Goal: Task Accomplishment & Management: Manage account settings

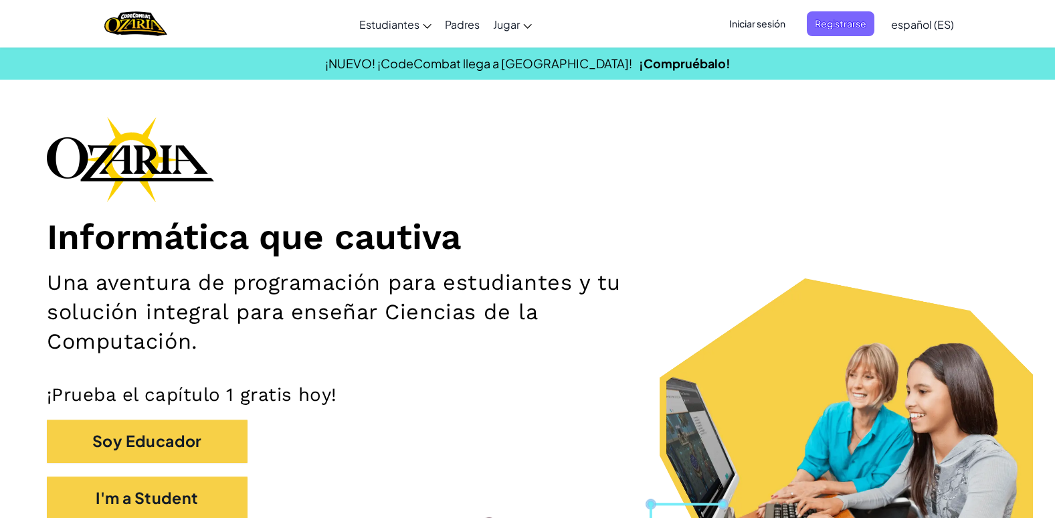
click at [752, 29] on span "Iniciar sesión" at bounding box center [757, 23] width 72 height 25
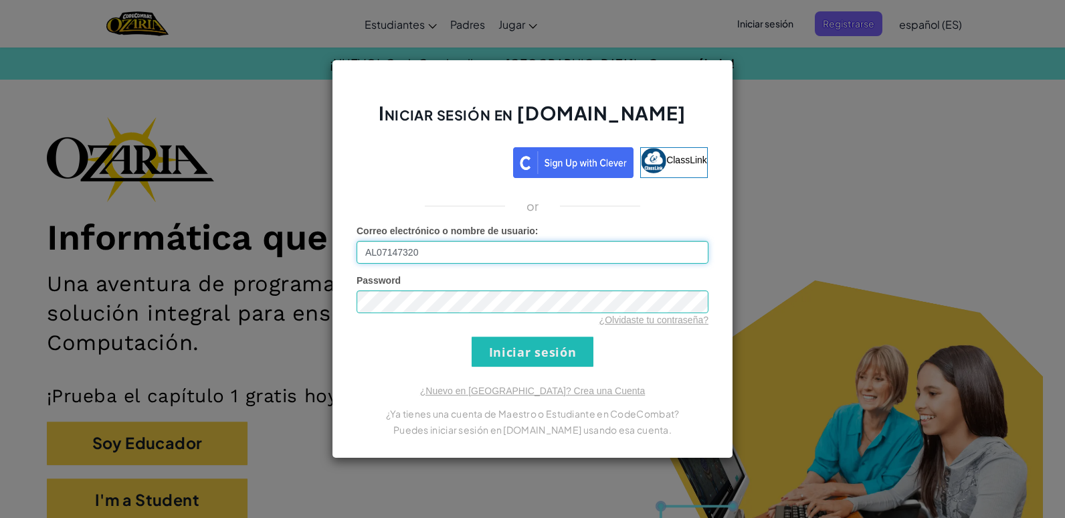
type input "[EMAIL_ADDRESS][DOMAIN_NAME]"
click at [471, 336] on input "Iniciar sesión" at bounding box center [532, 351] width 122 height 30
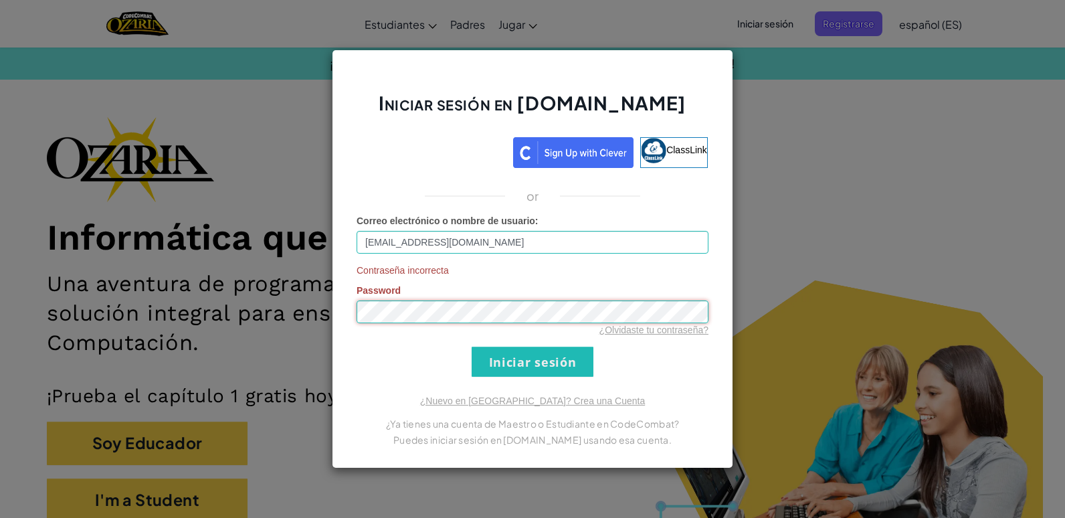
click at [291, 319] on div "Iniciar sesión en [DOMAIN_NAME] ClassLink or Correo electrónico o nombre de usu…" at bounding box center [532, 259] width 1065 height 518
click at [471, 346] on input "Iniciar sesión" at bounding box center [532, 361] width 122 height 30
click at [236, 301] on div "Iniciar sesión en [DOMAIN_NAME] ClassLink or Correo electrónico o nombre de usu…" at bounding box center [532, 259] width 1065 height 518
click at [471, 346] on input "Iniciar sesión" at bounding box center [532, 361] width 122 height 30
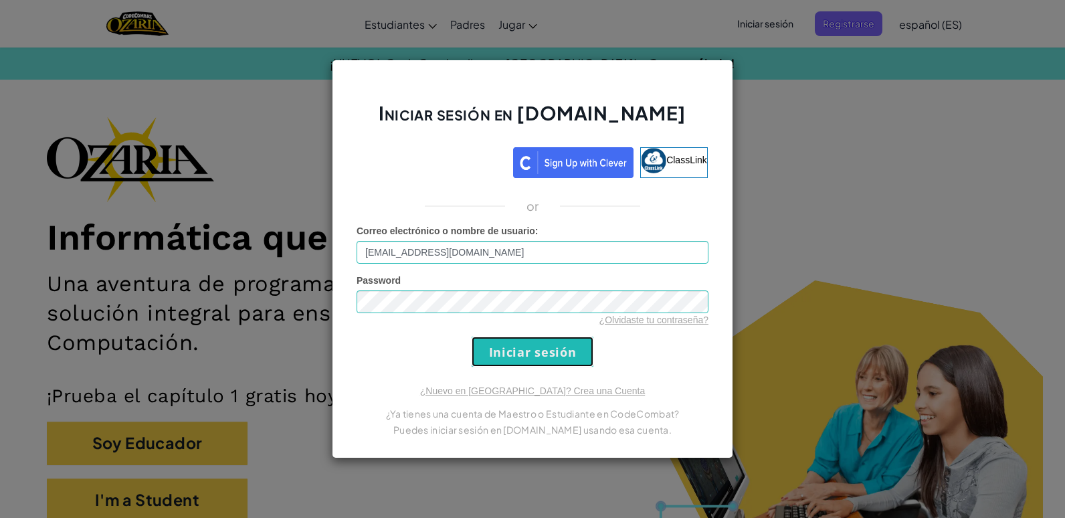
click at [573, 348] on input "Iniciar sesión" at bounding box center [532, 351] width 122 height 30
